Goal: Task Accomplishment & Management: Complete application form

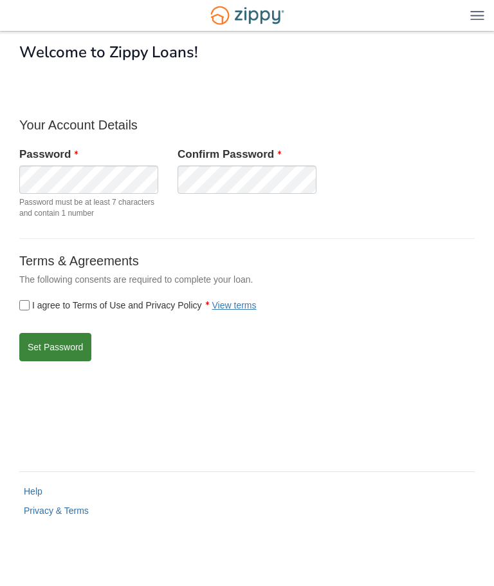
click at [77, 346] on button "Set Password" at bounding box center [55, 347] width 72 height 28
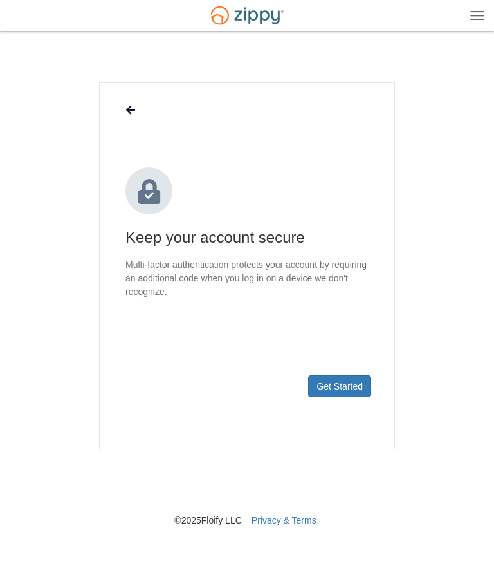
click at [378, 410] on footer "Get Started" at bounding box center [247, 407] width 295 height 84
click at [353, 391] on button "Get Started" at bounding box center [339, 386] width 63 height 22
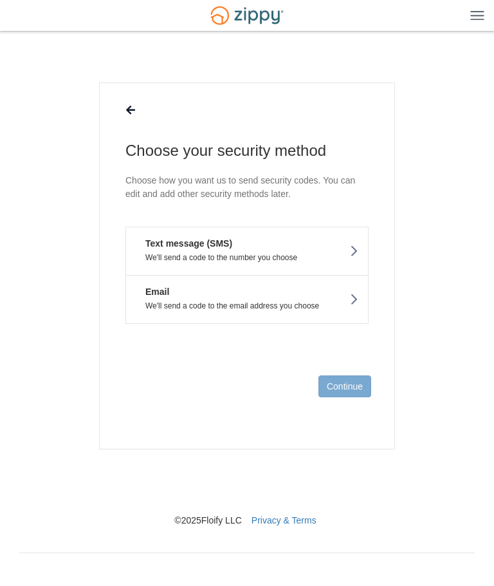
click at [314, 253] on p "We'll send a code to the number you choose" at bounding box center [247, 257] width 223 height 9
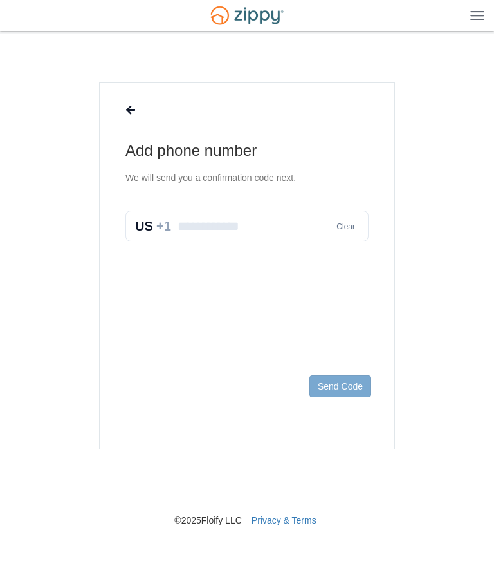
click at [259, 221] on input "text" at bounding box center [247, 226] width 243 height 31
type input "**********"
click at [348, 386] on button "Send Code" at bounding box center [341, 386] width 62 height 22
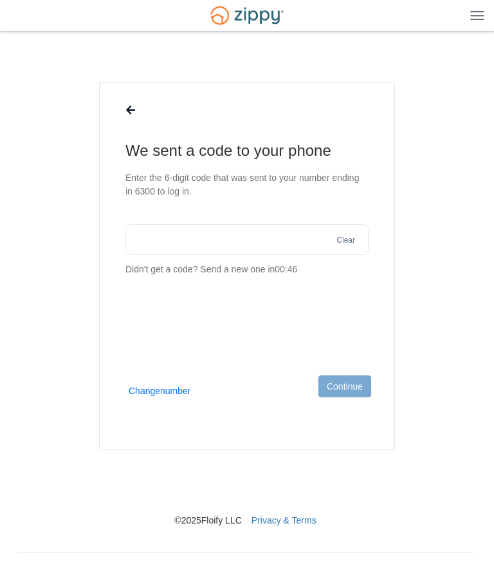
click at [236, 242] on input "text" at bounding box center [247, 239] width 243 height 31
click at [188, 241] on input "text" at bounding box center [247, 239] width 243 height 31
click at [286, 245] on input "text" at bounding box center [247, 239] width 243 height 31
click at [267, 254] on input "text" at bounding box center [247, 239] width 243 height 31
click at [286, 238] on input "text" at bounding box center [247, 239] width 243 height 31
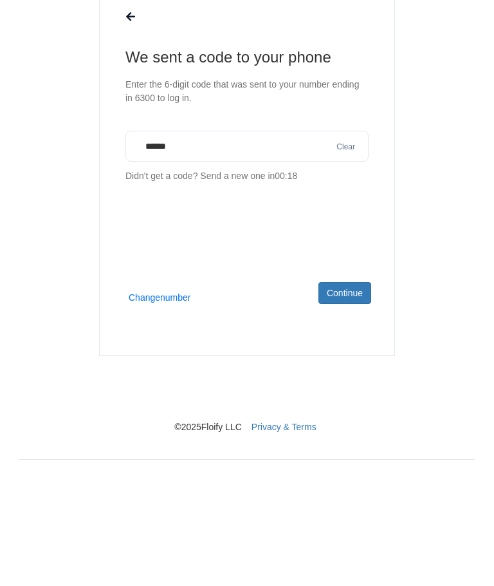
type input "******"
click at [353, 375] on button "Continue" at bounding box center [345, 386] width 53 height 22
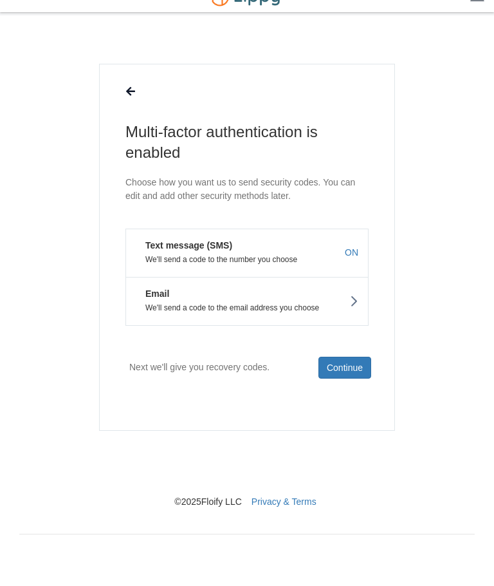
click at [357, 370] on button "Continue" at bounding box center [345, 368] width 53 height 22
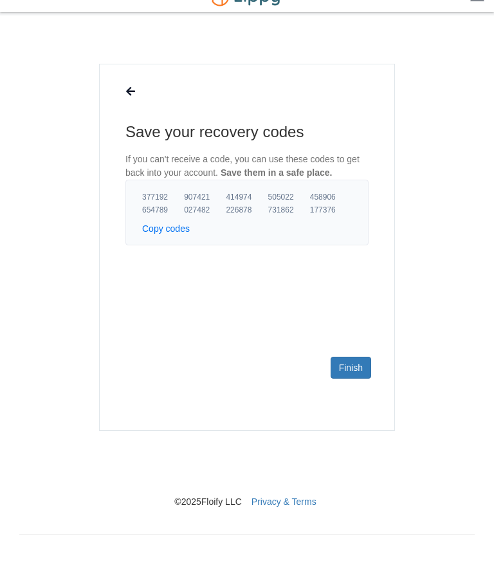
click at [171, 229] on button "Copy codes" at bounding box center [166, 229] width 48 height 13
click at [354, 365] on link "Finish" at bounding box center [351, 368] width 41 height 22
